Goal: Information Seeking & Learning: Learn about a topic

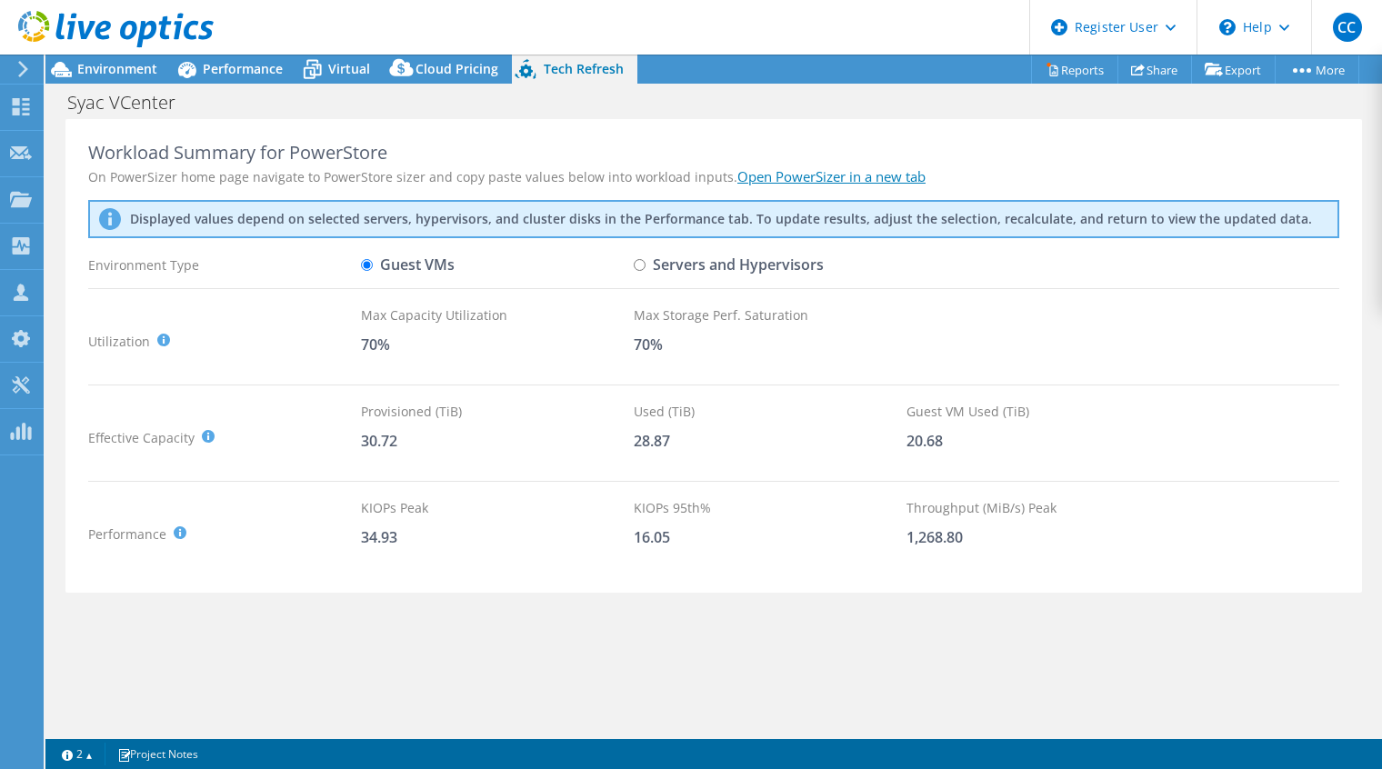
select select "USD"
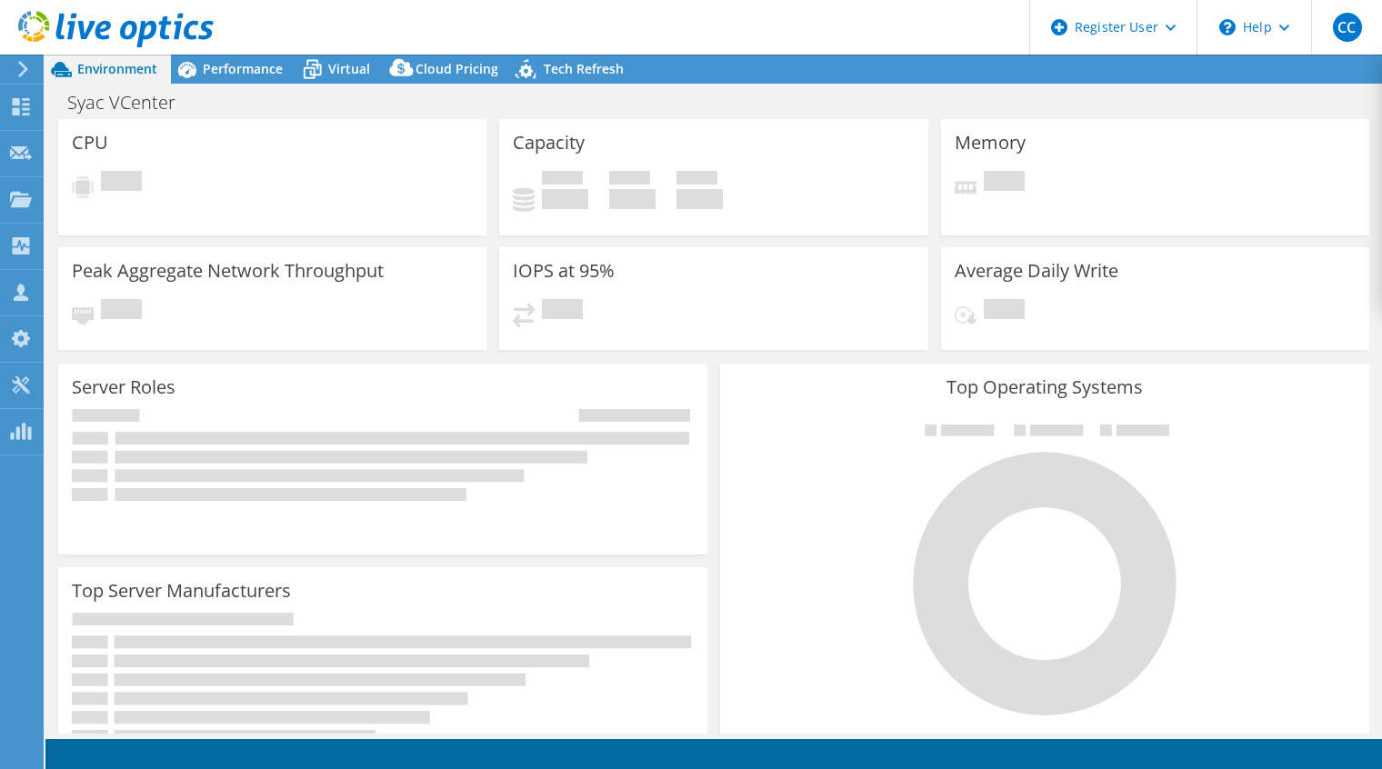
select select "USD"
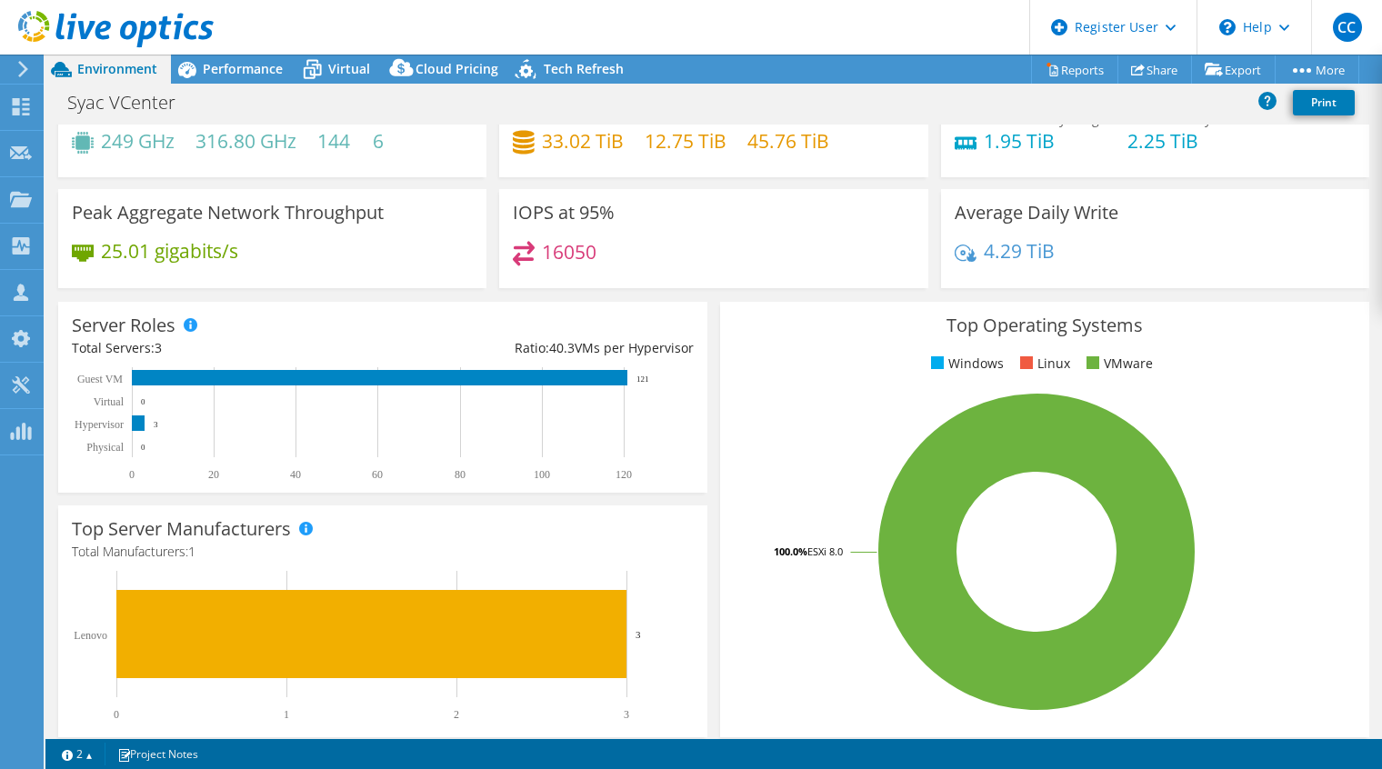
scroll to position [91, 0]
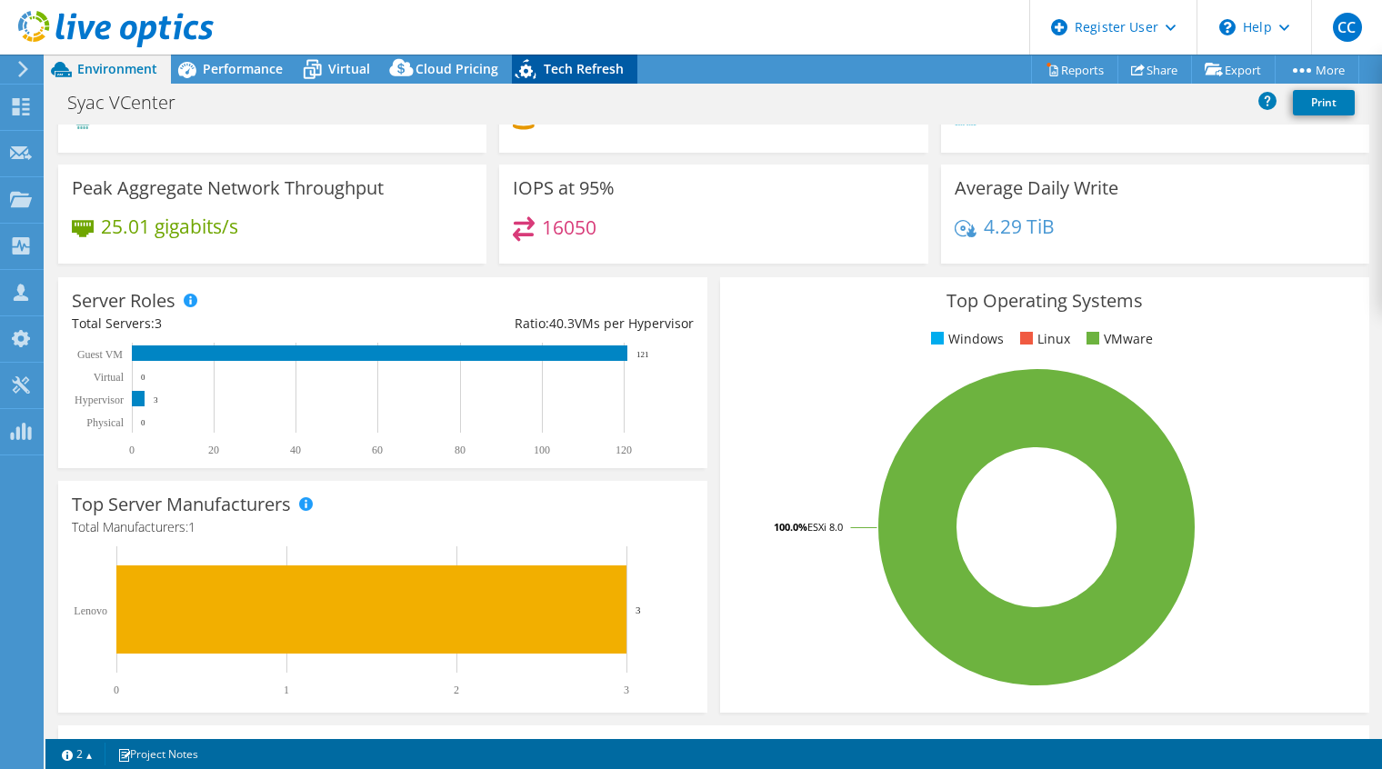
click at [593, 71] on span "Tech Refresh" at bounding box center [584, 68] width 80 height 17
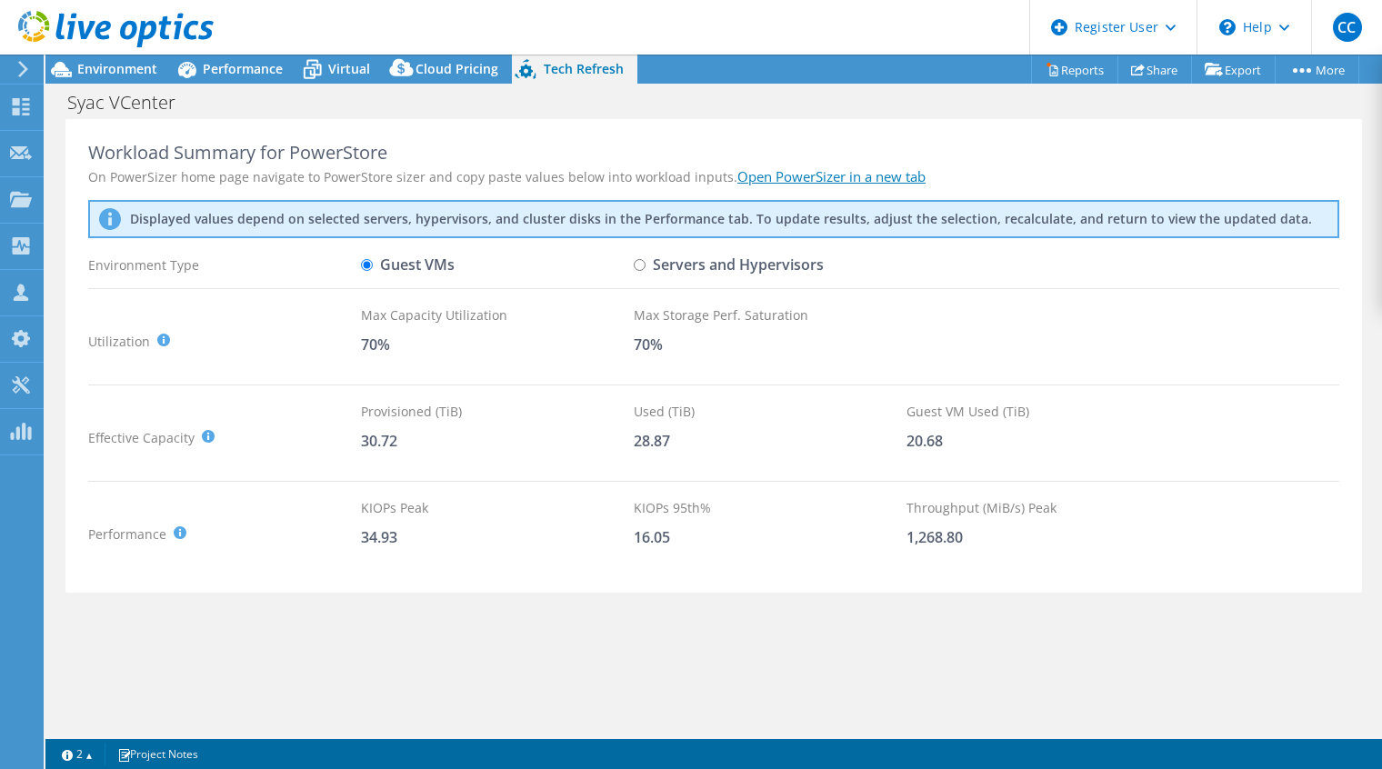
click at [639, 265] on input "Servers and Hypervisors" at bounding box center [640, 265] width 12 height 12
radio input "true"
radio input "false"
click at [235, 69] on span "Performance" at bounding box center [243, 68] width 80 height 17
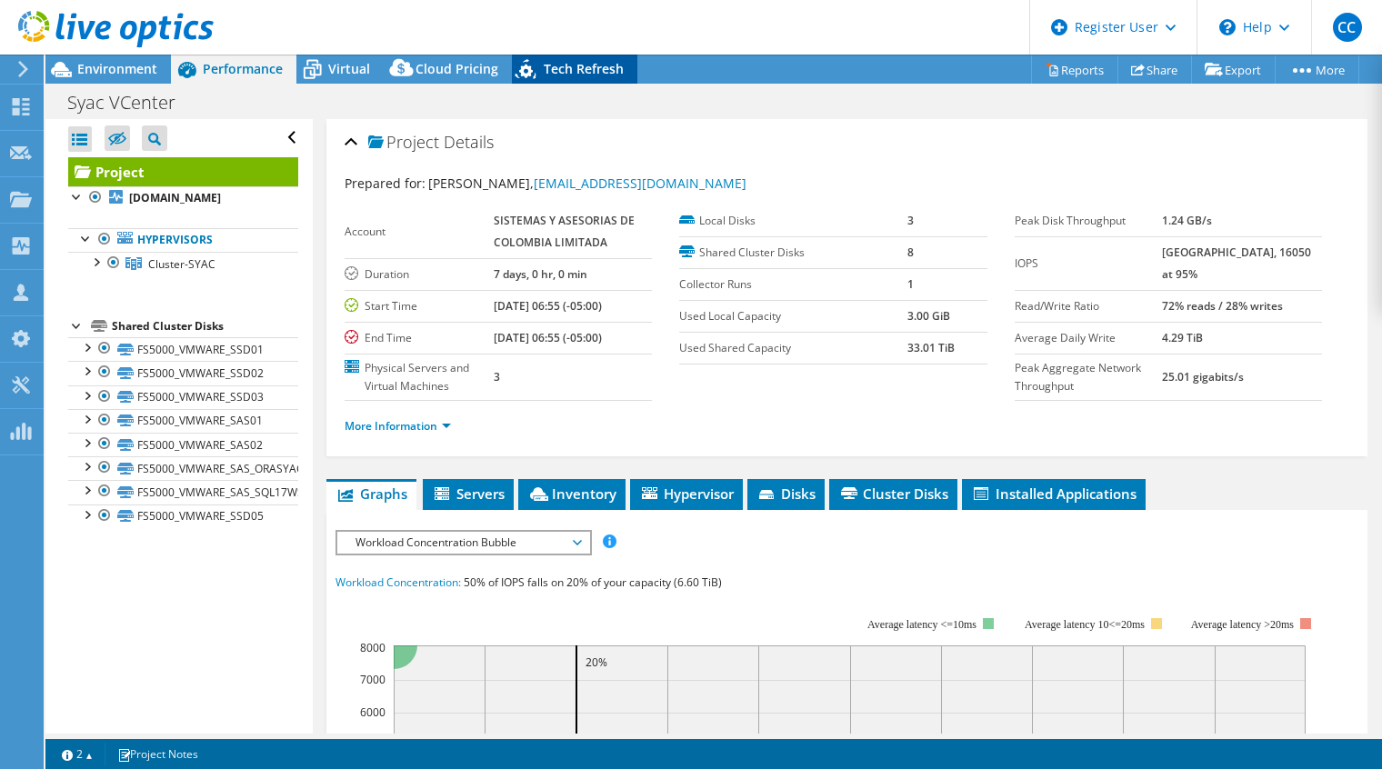
click at [550, 74] on span "Tech Refresh" at bounding box center [584, 68] width 80 height 17
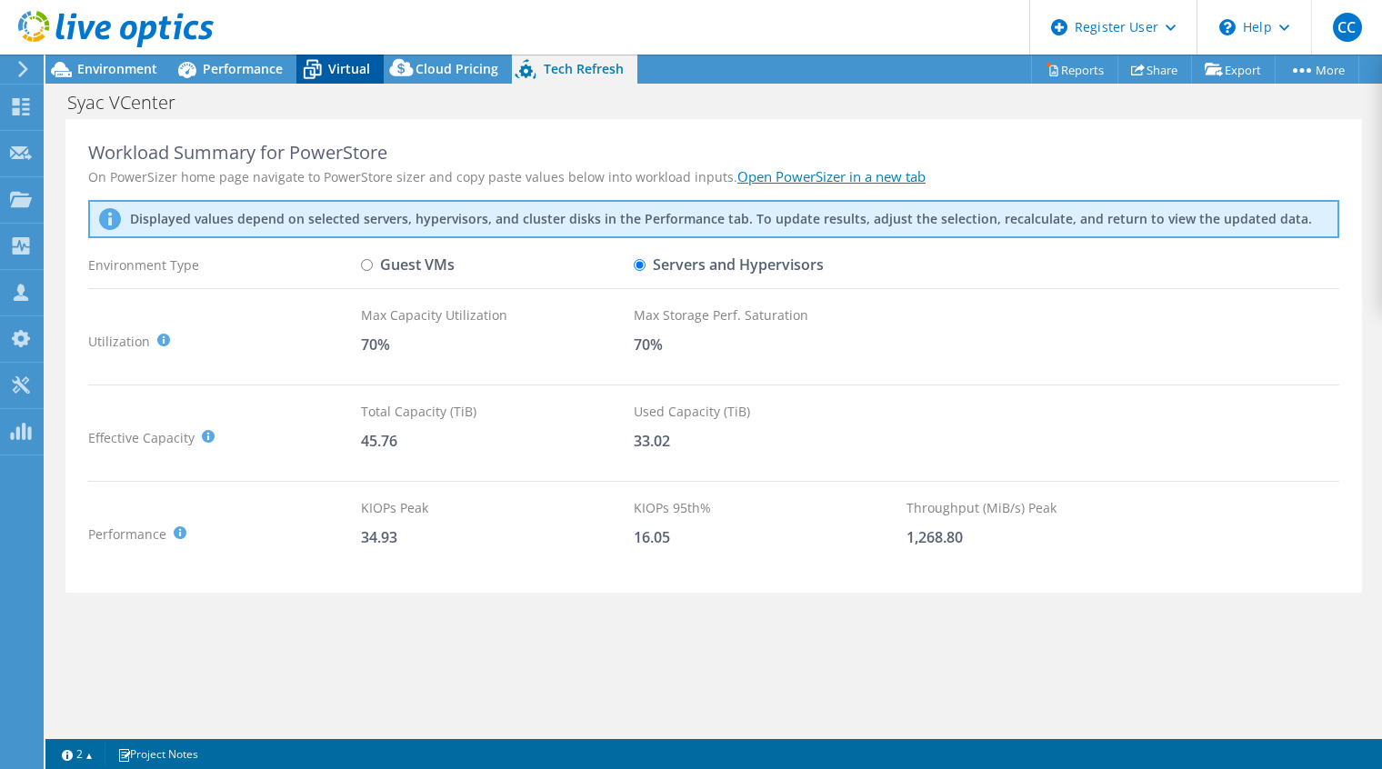
click at [355, 66] on span "Virtual" at bounding box center [349, 68] width 42 height 17
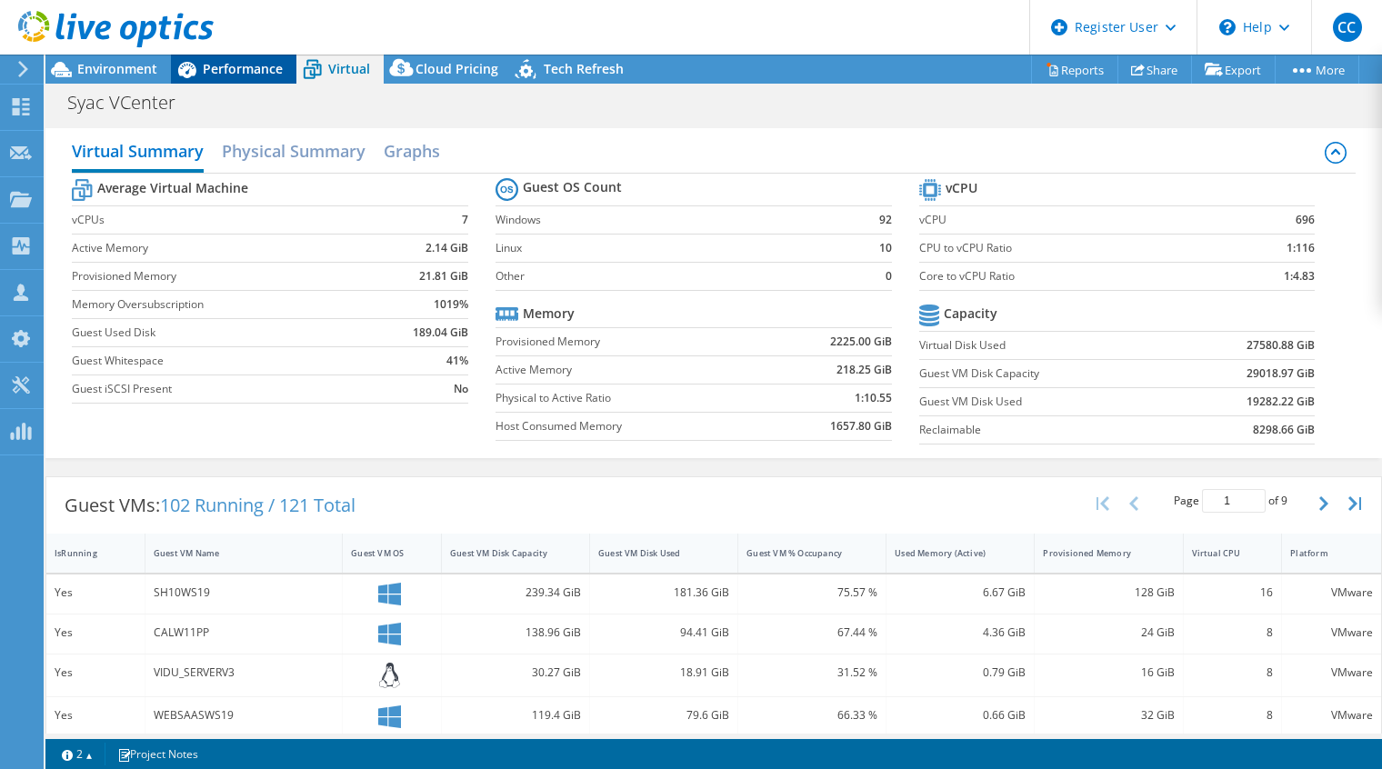
click at [255, 74] on span "Performance" at bounding box center [243, 68] width 80 height 17
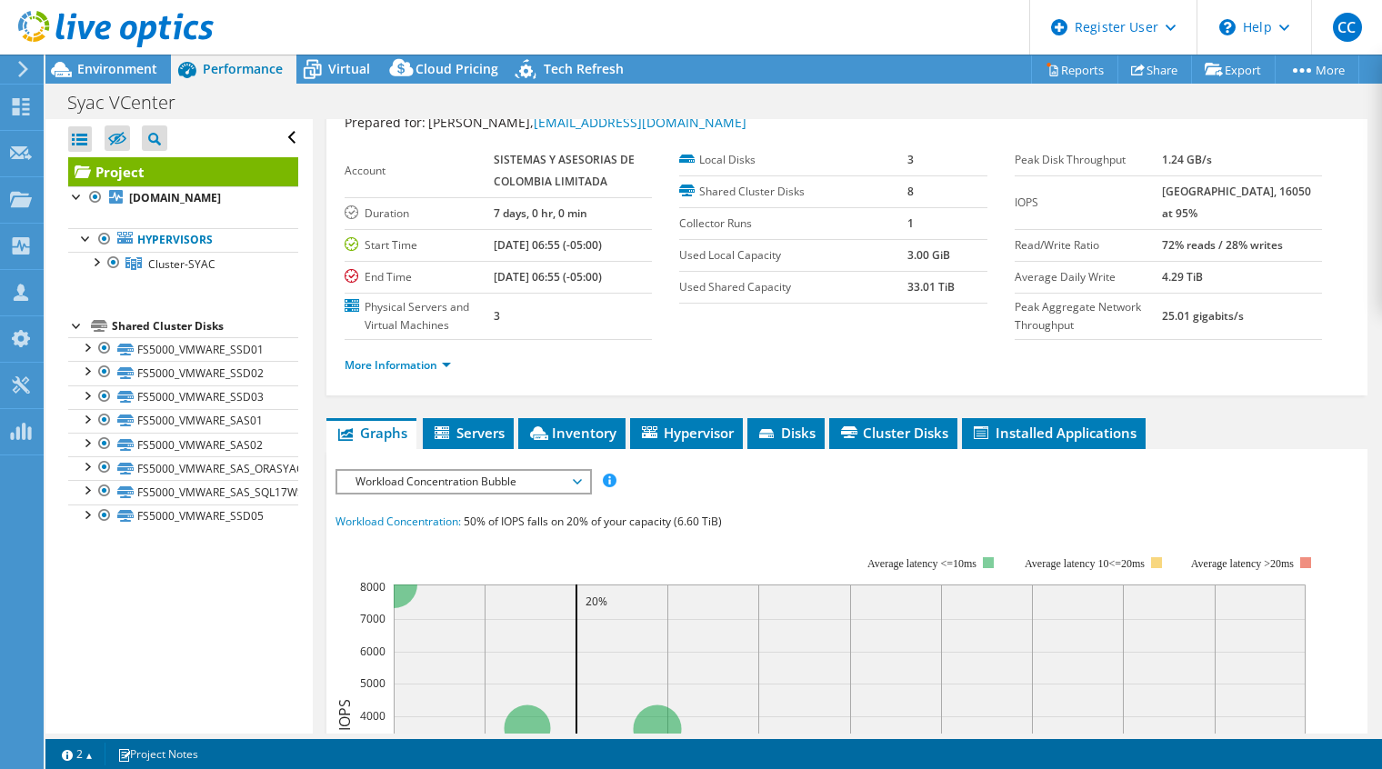
scroll to position [91, 0]
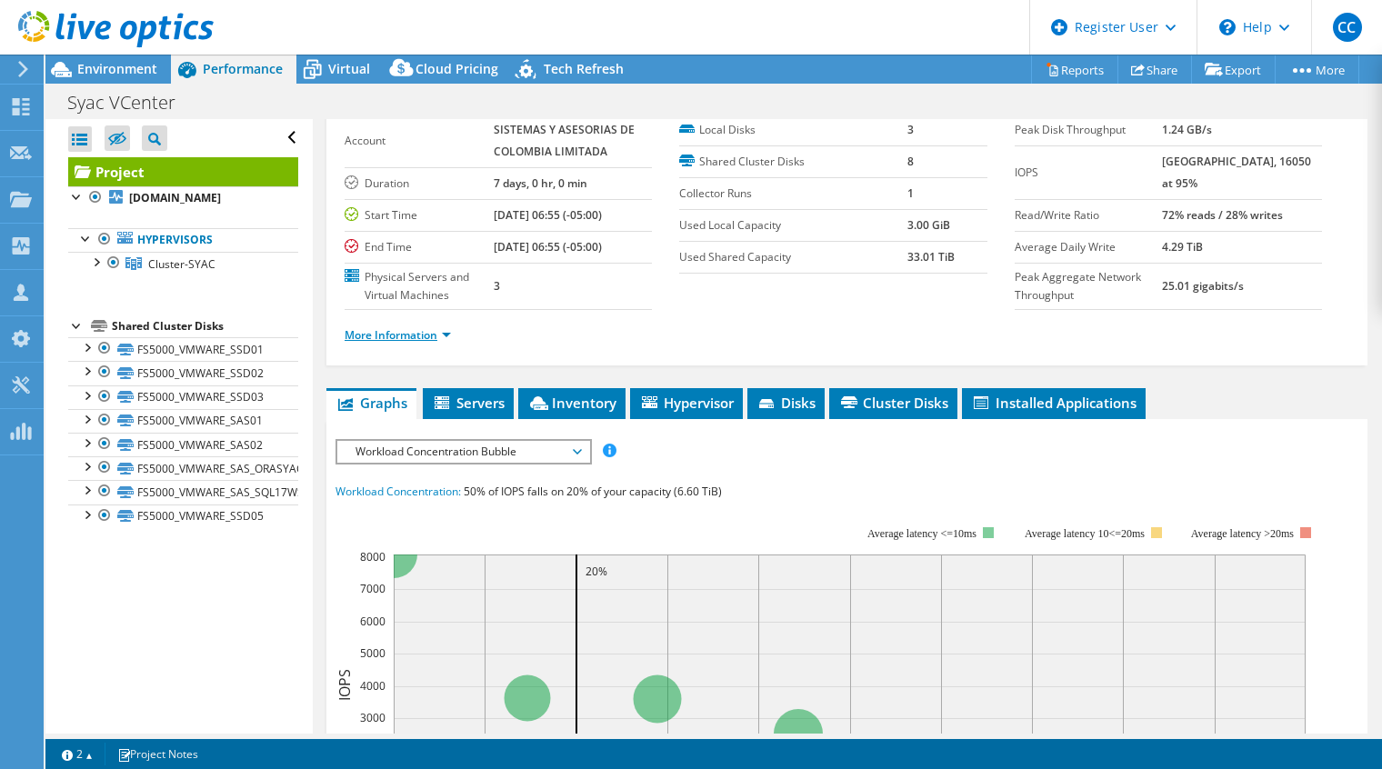
click at [450, 334] on link "More Information" at bounding box center [398, 334] width 106 height 15
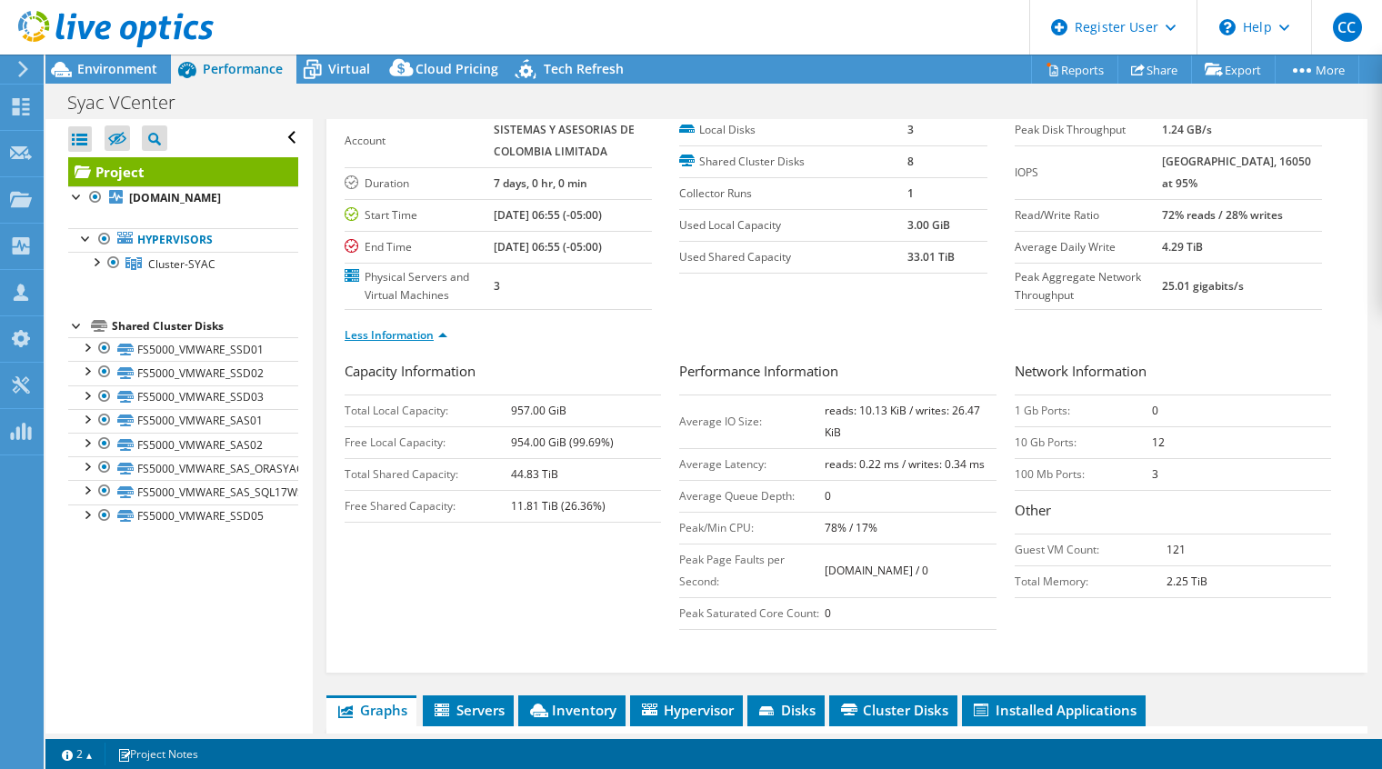
click at [438, 335] on link "Less Information" at bounding box center [396, 334] width 103 height 15
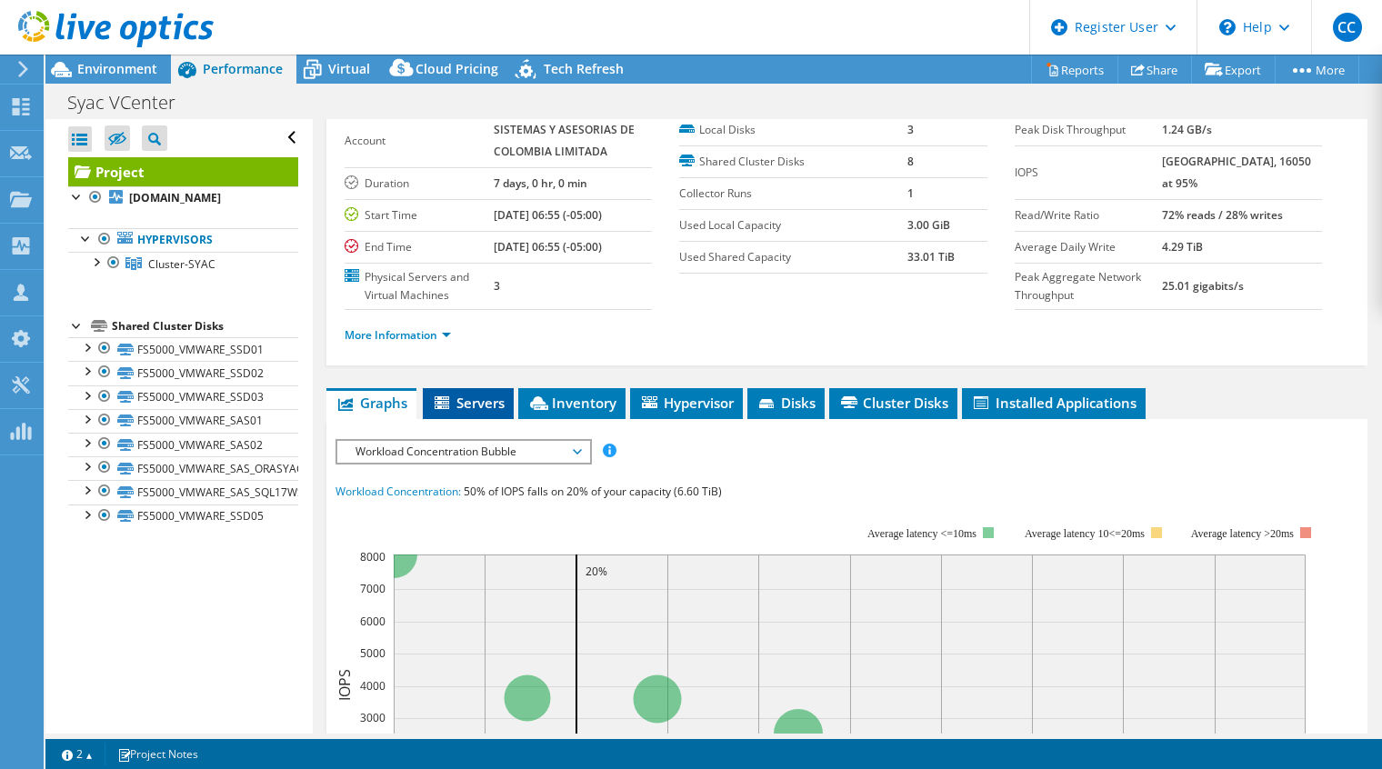
click at [475, 407] on span "Servers" at bounding box center [468, 403] width 73 height 18
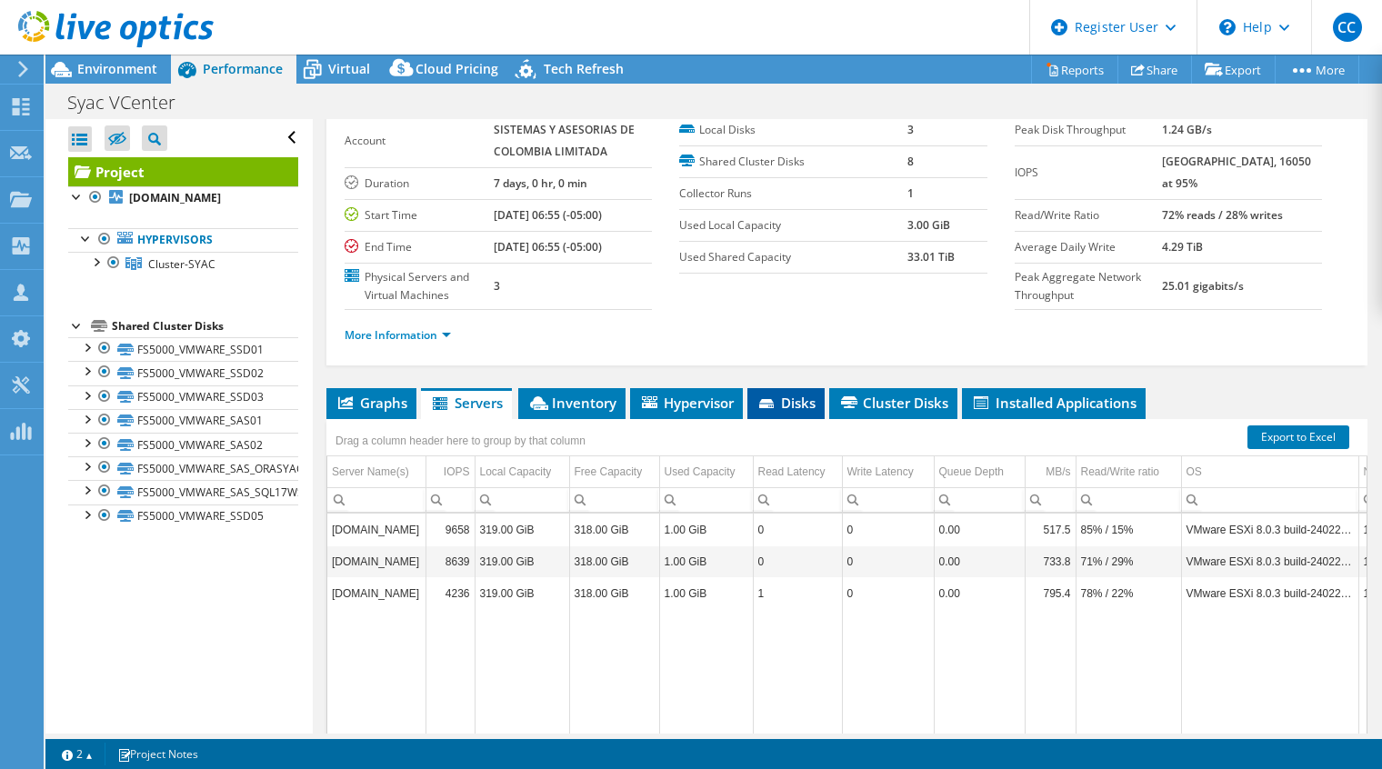
click at [797, 405] on span "Disks" at bounding box center [785, 403] width 59 height 18
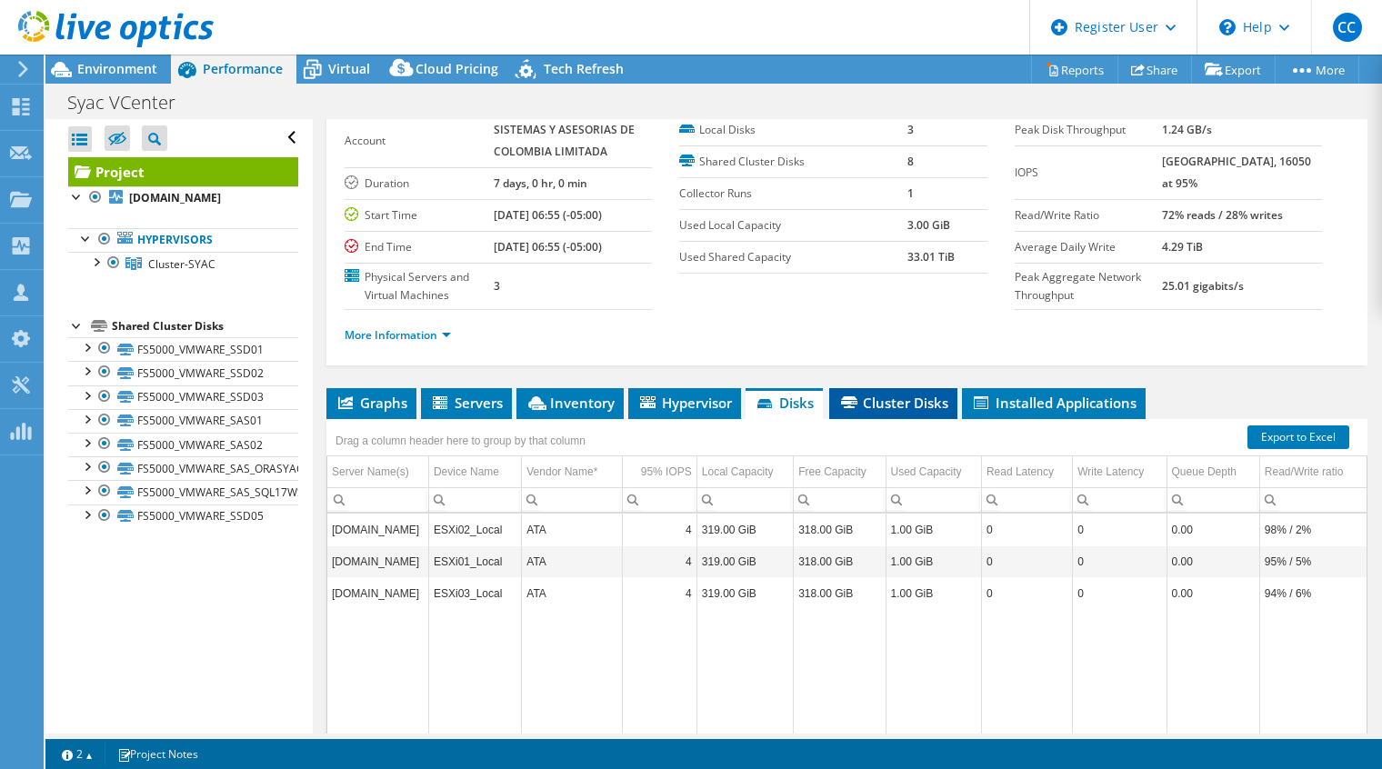
click at [911, 403] on span "Cluster Disks" at bounding box center [893, 403] width 110 height 18
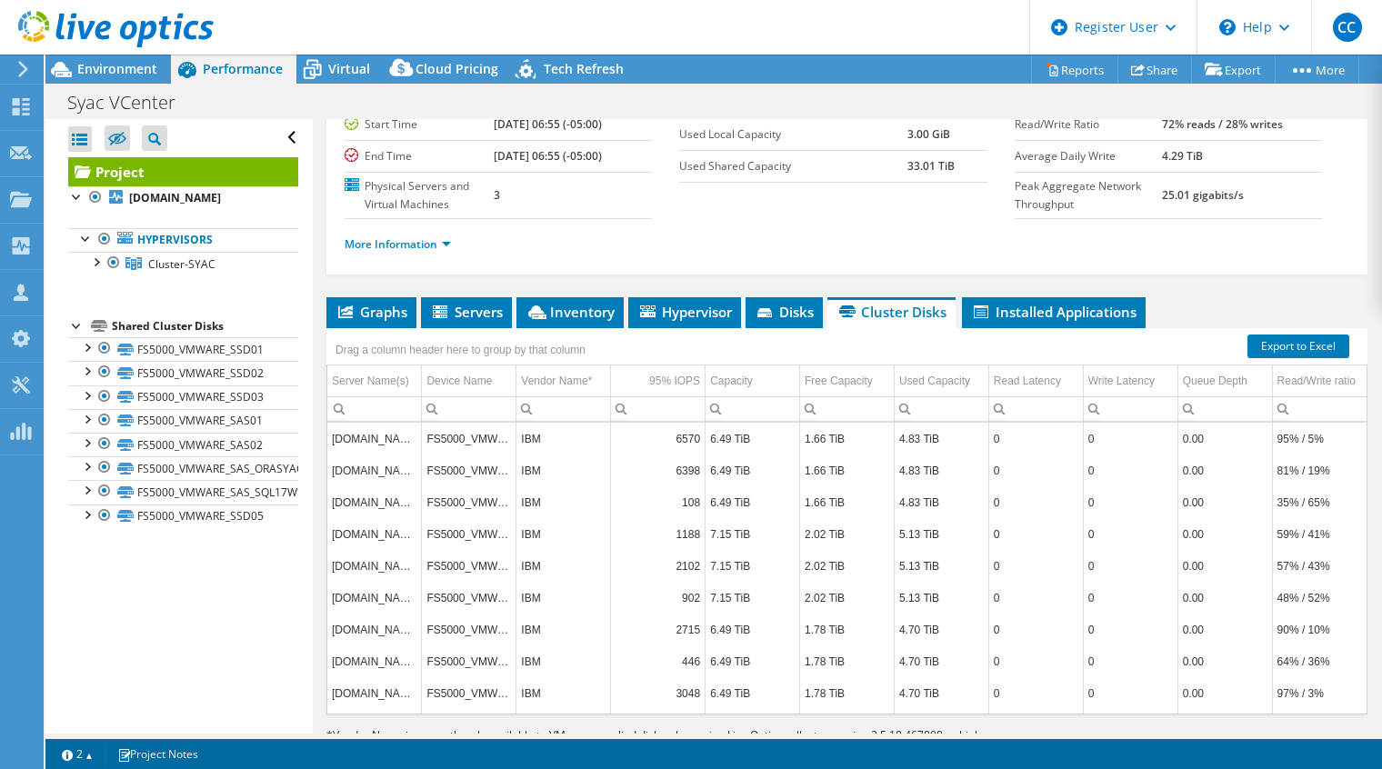
scroll to position [232, 0]
